Goal: Book appointment/travel/reservation

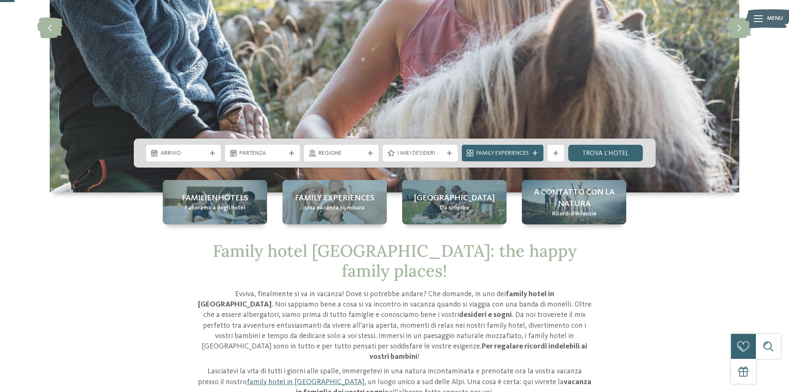
scroll to position [41, 0]
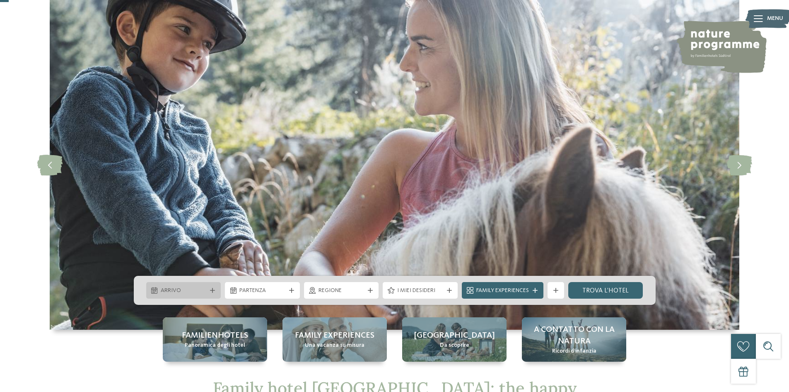
click at [217, 288] on div "Arrivo" at bounding box center [183, 290] width 75 height 17
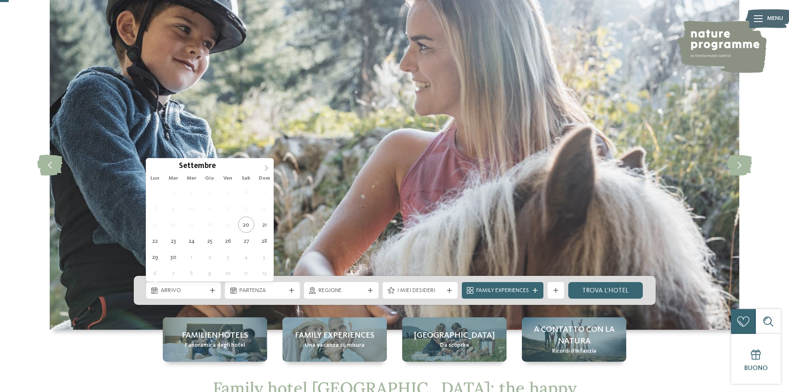
click at [264, 167] on span at bounding box center [266, 165] width 14 height 14
click at [264, 167] on icon at bounding box center [267, 168] width 6 height 6
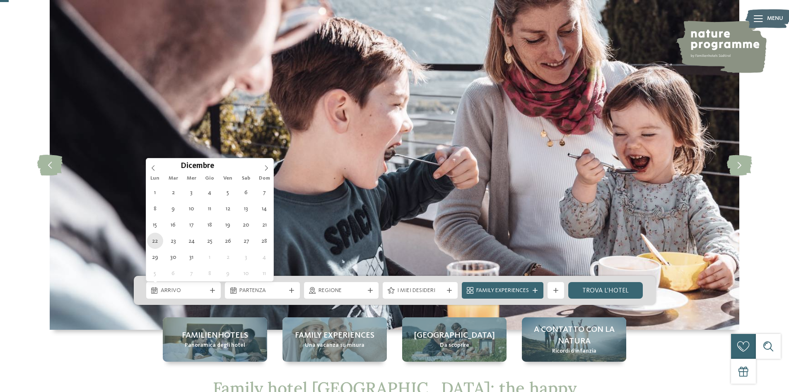
type div "[DATE]"
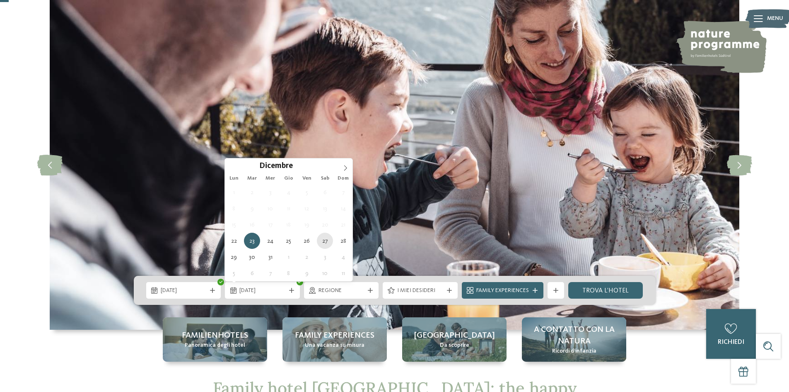
type div "[DATE]"
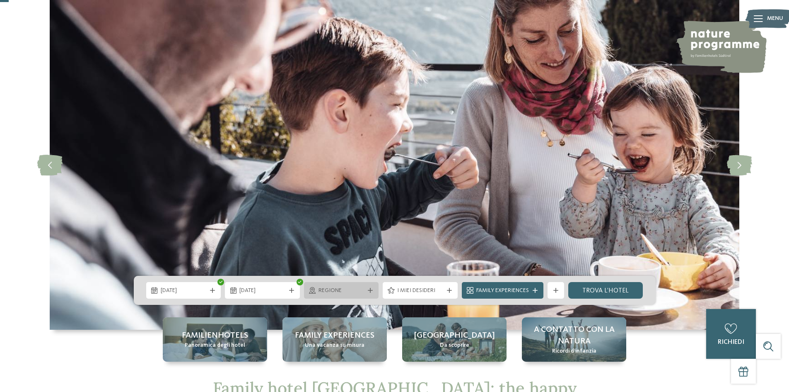
click at [343, 294] on span "Regione" at bounding box center [342, 290] width 46 height 8
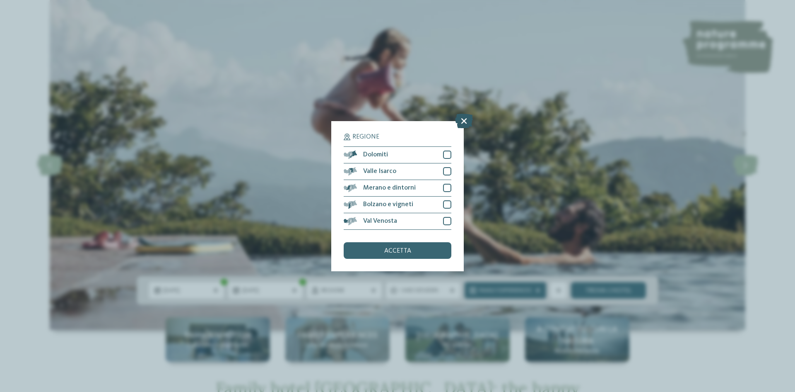
click at [465, 119] on icon at bounding box center [464, 120] width 18 height 15
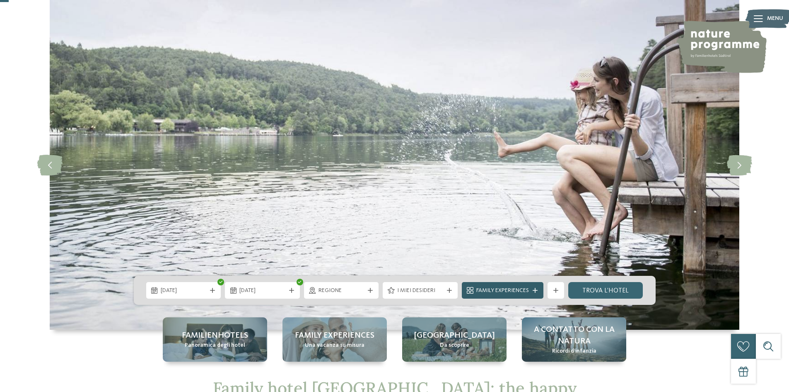
click at [498, 290] on span "Family Experiences" at bounding box center [502, 290] width 53 height 8
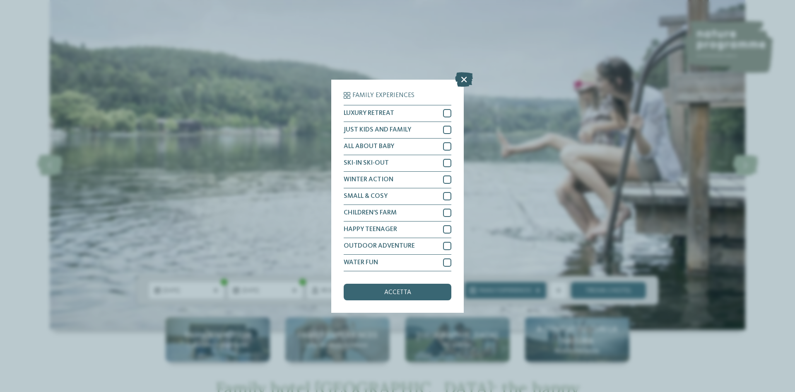
click at [461, 79] on icon at bounding box center [464, 79] width 18 height 15
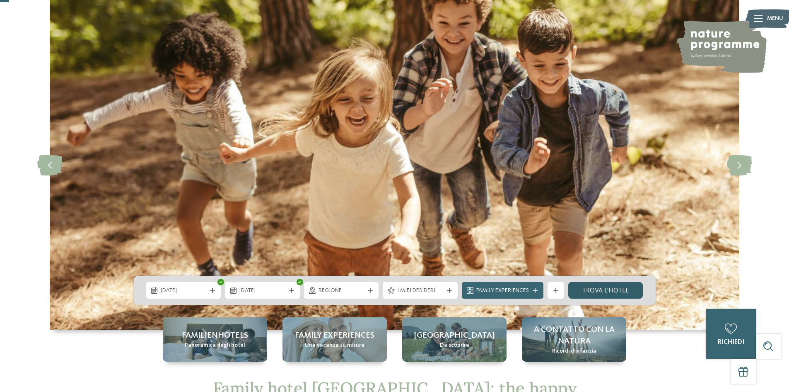
click at [615, 288] on link "trova l’hotel" at bounding box center [605, 290] width 75 height 17
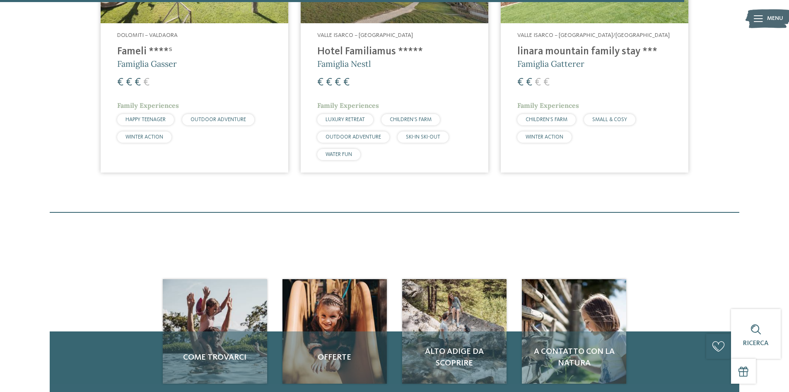
scroll to position [1556, 0]
